Goal: Task Accomplishment & Management: Manage account settings

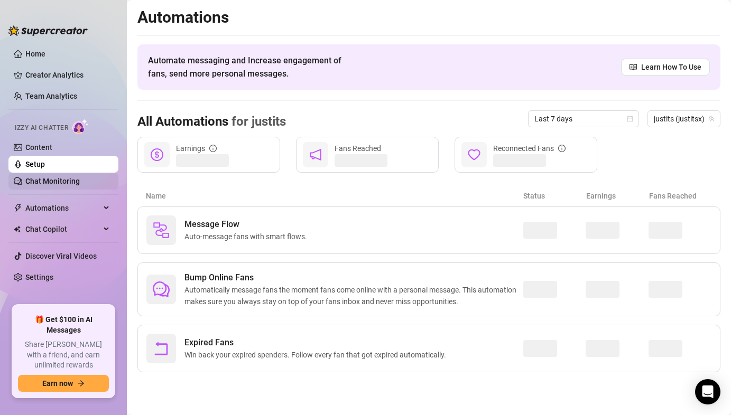
click at [47, 178] on link "Chat Monitoring" at bounding box center [52, 181] width 54 height 8
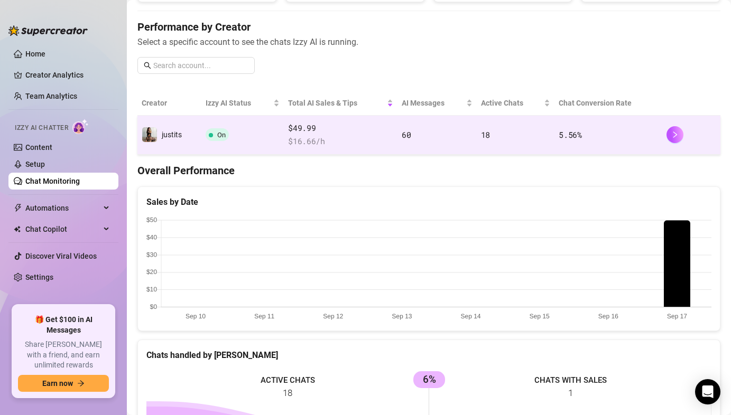
click at [535, 142] on td "18" at bounding box center [516, 135] width 78 height 39
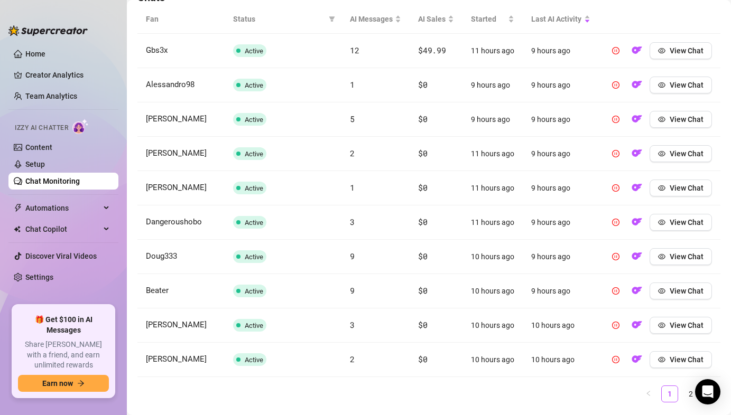
scroll to position [416, 0]
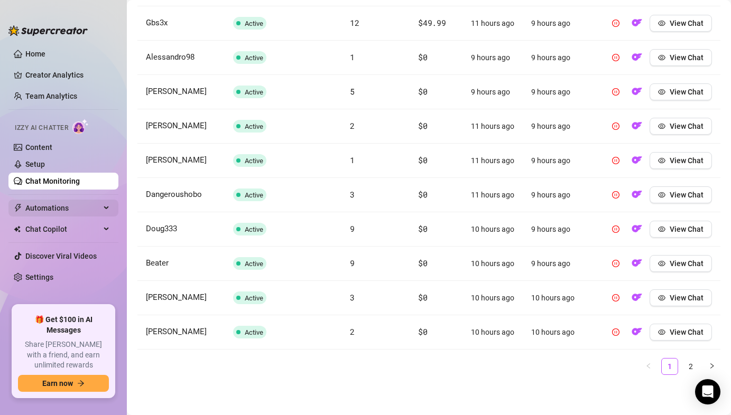
click at [51, 211] on span "Automations" at bounding box center [62, 208] width 75 height 17
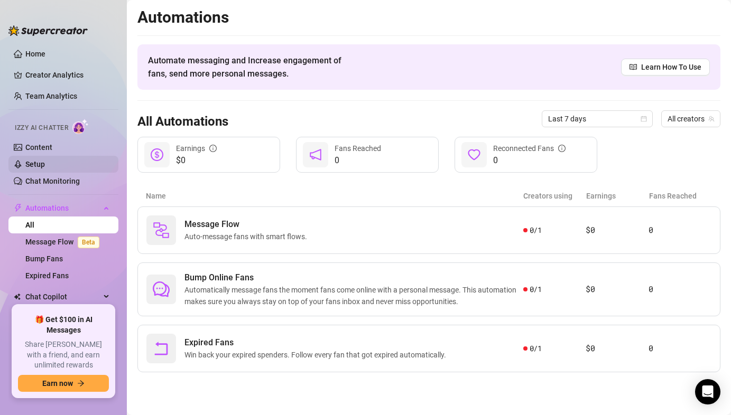
click at [45, 162] on link "Setup" at bounding box center [35, 164] width 20 height 8
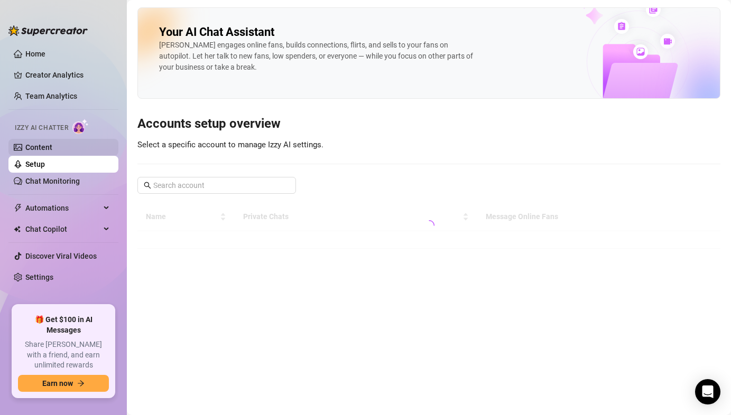
click at [52, 150] on link "Content" at bounding box center [38, 147] width 27 height 8
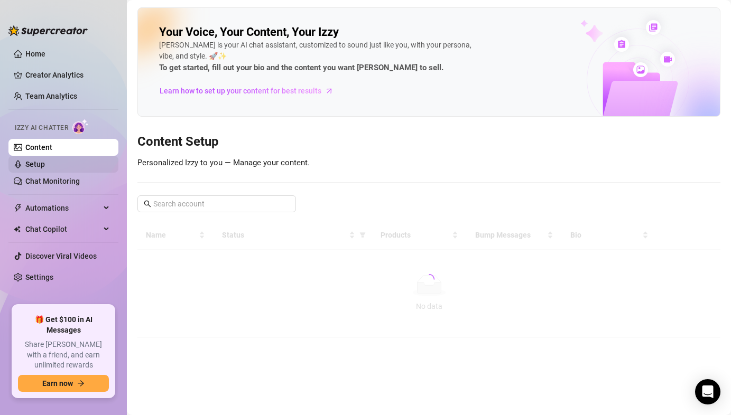
click at [45, 163] on link "Setup" at bounding box center [35, 164] width 20 height 8
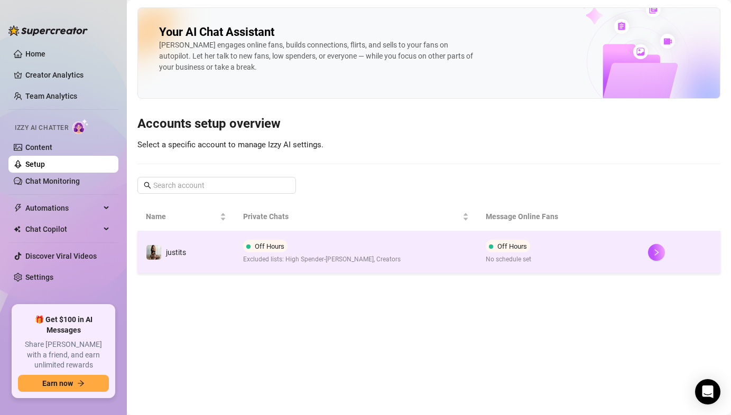
click at [370, 245] on div "Off Hours Excluded lists: High Spender-[PERSON_NAME], Creators" at bounding box center [321, 252] width 157 height 25
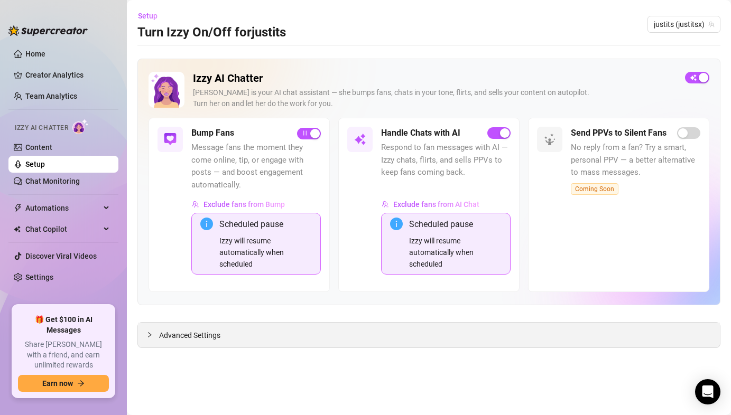
click at [343, 336] on div "Advanced Settings" at bounding box center [429, 335] width 582 height 25
click at [153, 331] on div at bounding box center [152, 335] width 13 height 12
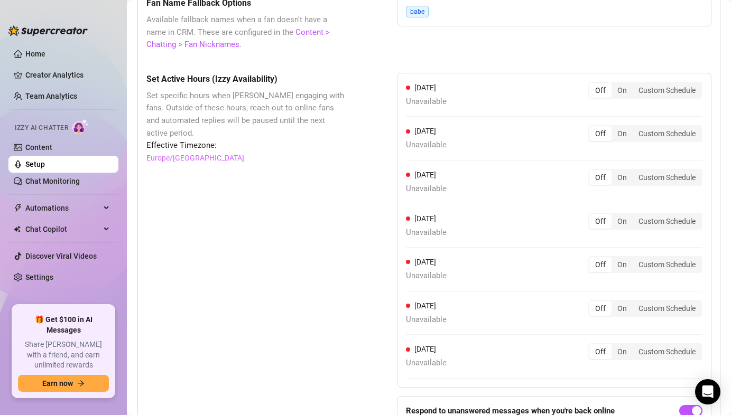
scroll to position [993, 0]
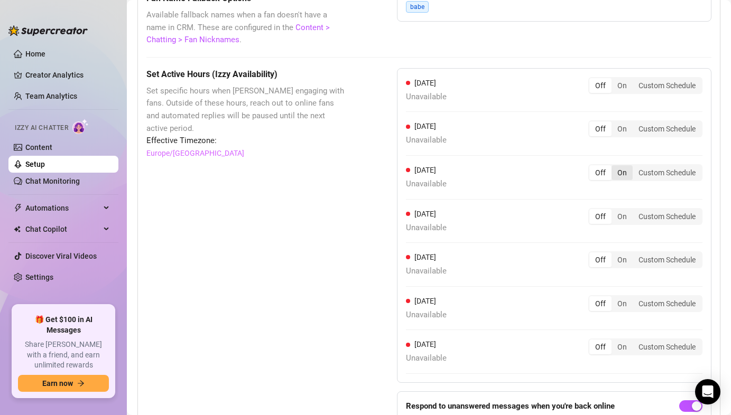
click at [622, 178] on div "On" at bounding box center [621, 172] width 21 height 15
click at [614, 167] on input "On" at bounding box center [614, 167] width 0 height 0
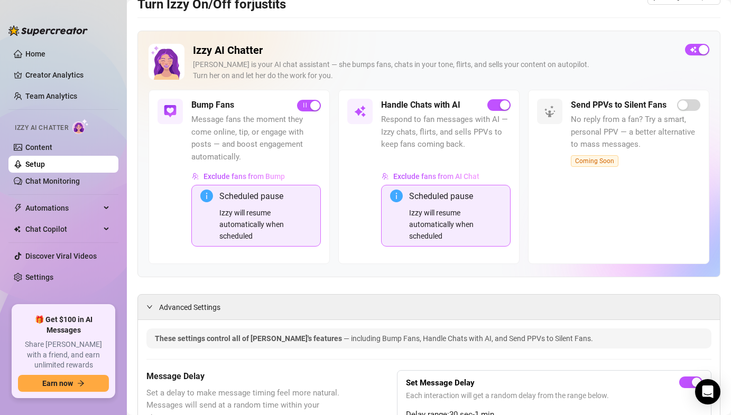
scroll to position [0, 0]
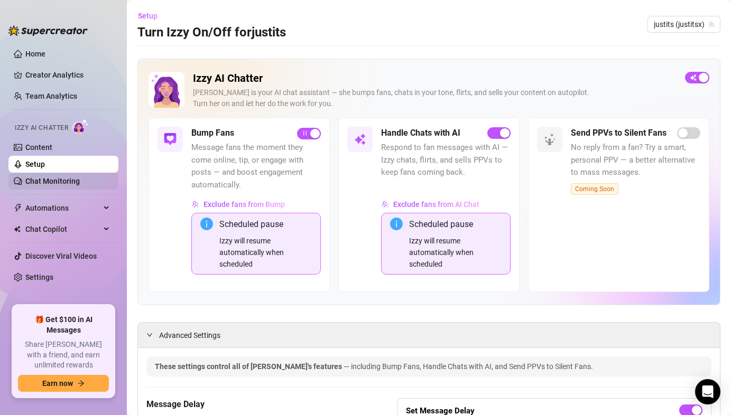
click at [80, 183] on link "Chat Monitoring" at bounding box center [52, 181] width 54 height 8
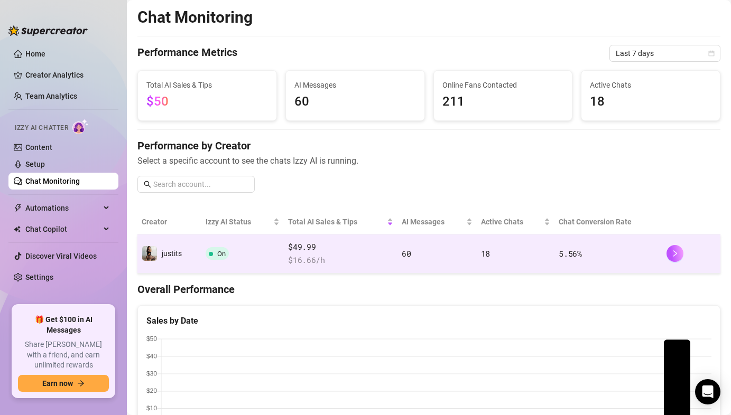
click at [348, 245] on span "$49.99" at bounding box center [340, 247] width 105 height 13
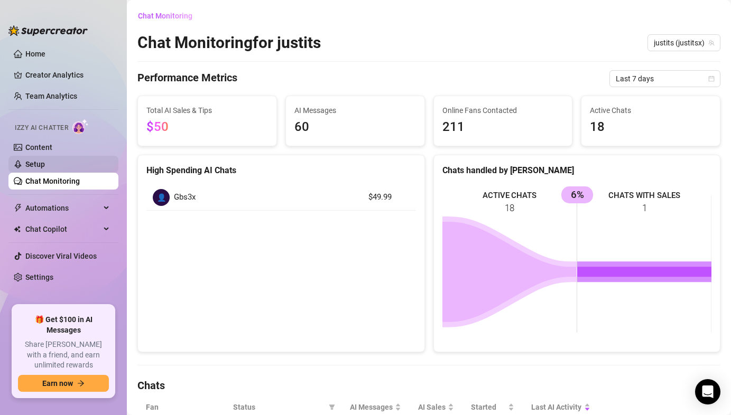
click at [45, 169] on link "Setup" at bounding box center [35, 164] width 20 height 8
